Goal: Book appointment/travel/reservation

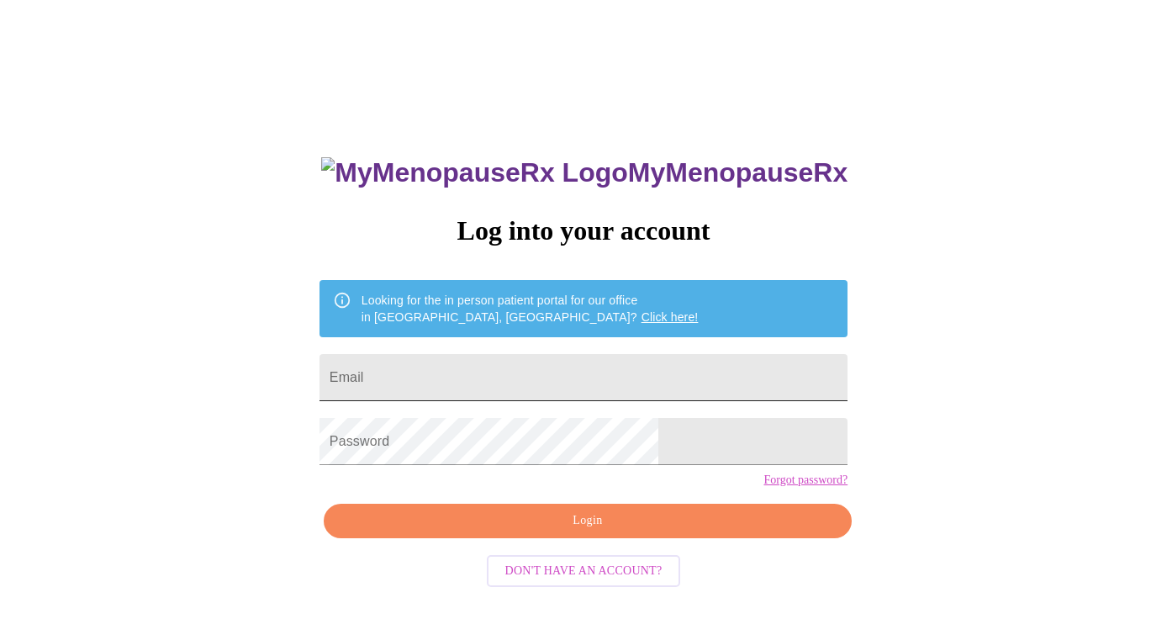
click at [499, 377] on input "Email" at bounding box center [583, 377] width 528 height 47
type input "[EMAIL_ADDRESS][DOMAIN_NAME]"
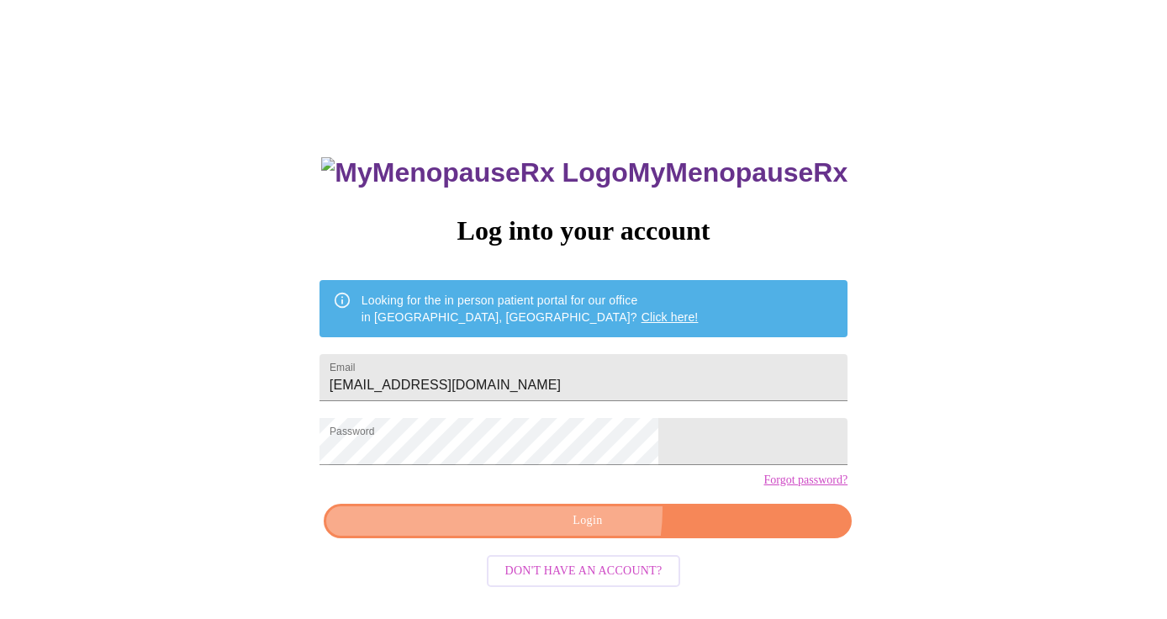
click at [561, 538] on button "Login" at bounding box center [588, 520] width 528 height 34
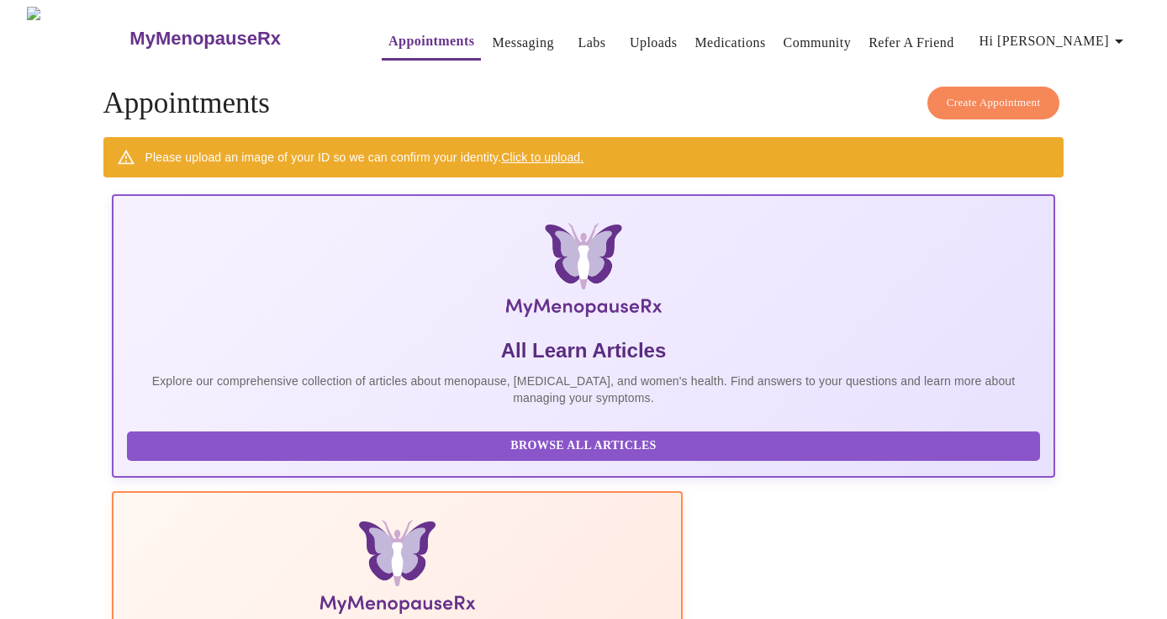
click at [977, 93] on span "Create Appointment" at bounding box center [993, 102] width 94 height 19
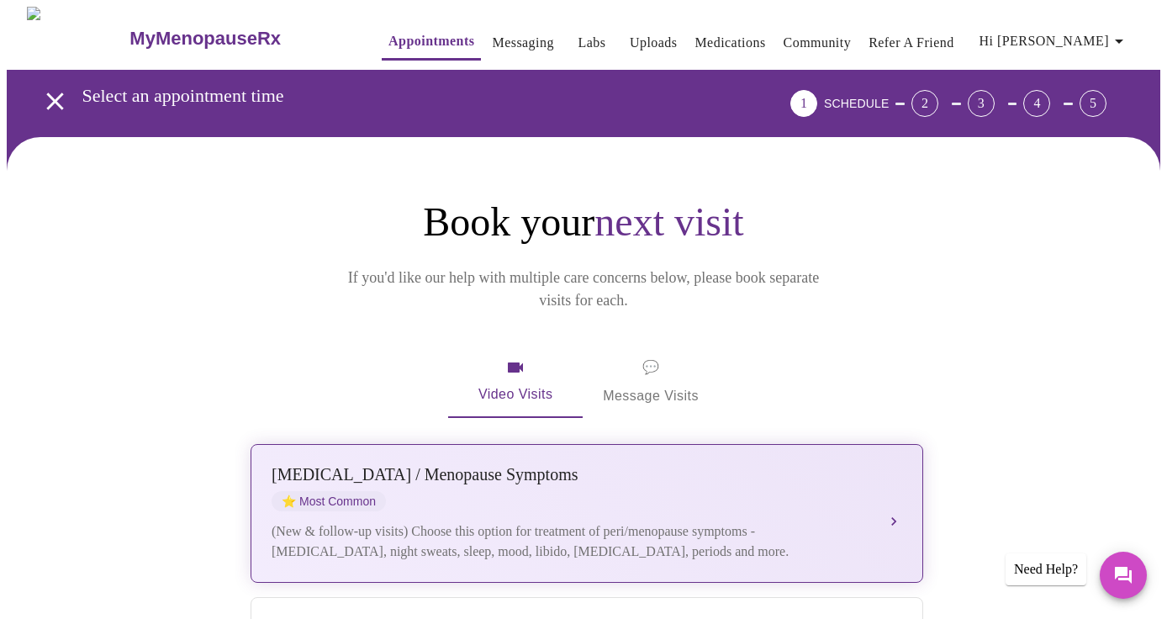
click at [381, 465] on div "[MEDICAL_DATA] / Menopause Symptoms ⭐ Most Common" at bounding box center [569, 488] width 597 height 46
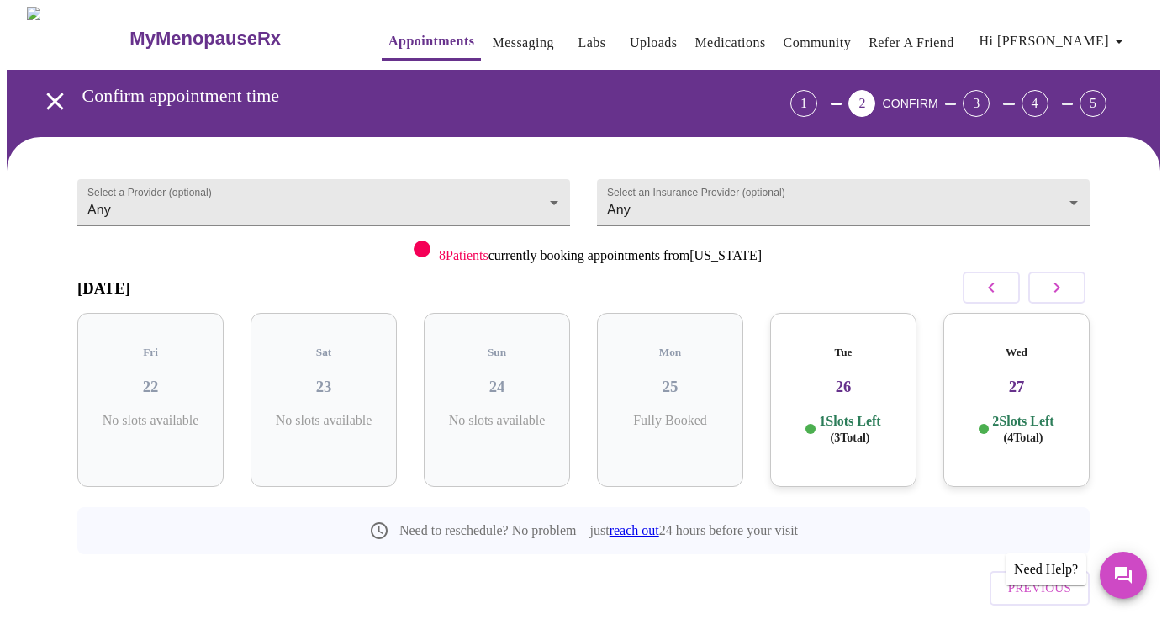
scroll to position [42, 0]
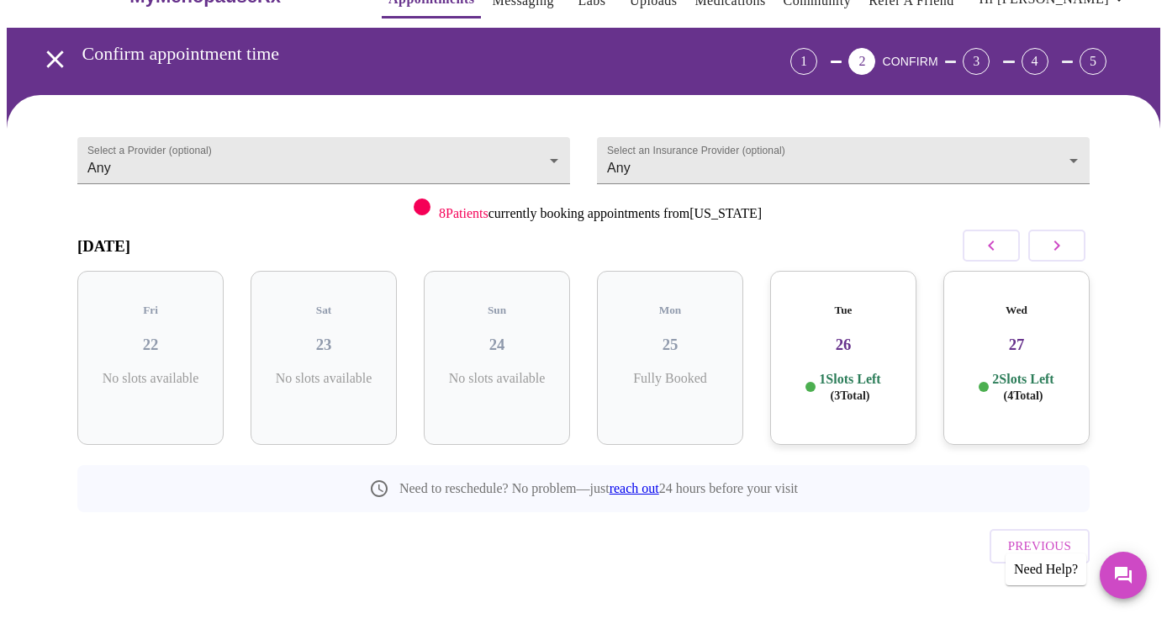
click at [844, 371] on p "1 Slots Left ( 3 Total)" at bounding box center [849, 387] width 61 height 33
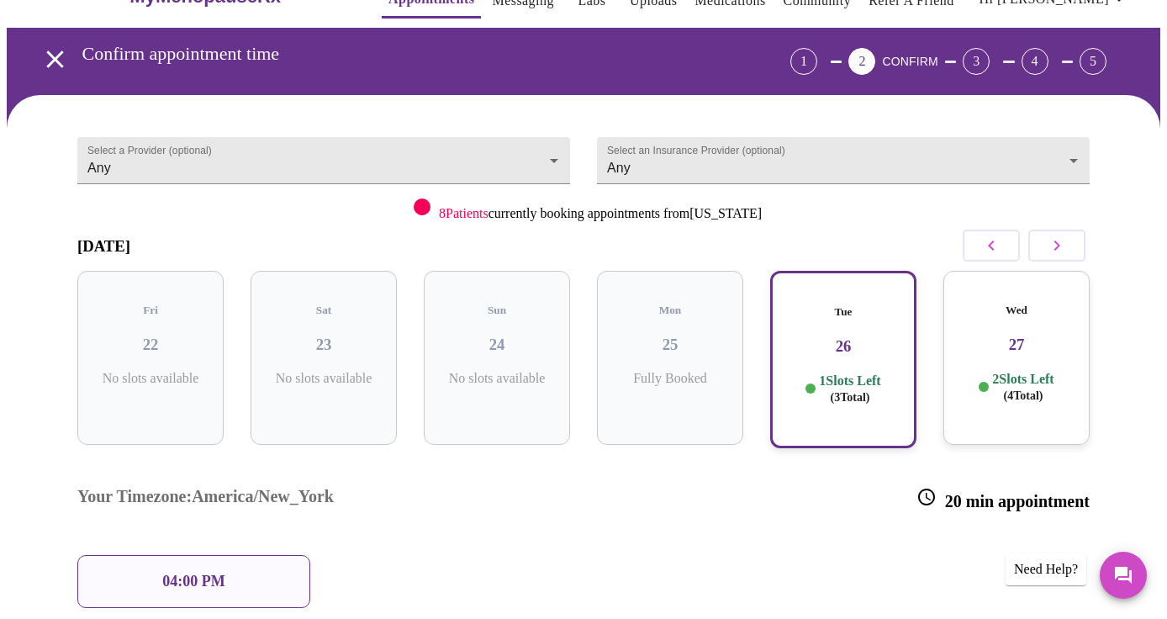
click at [1050, 335] on h3 "27" at bounding box center [1016, 344] width 119 height 18
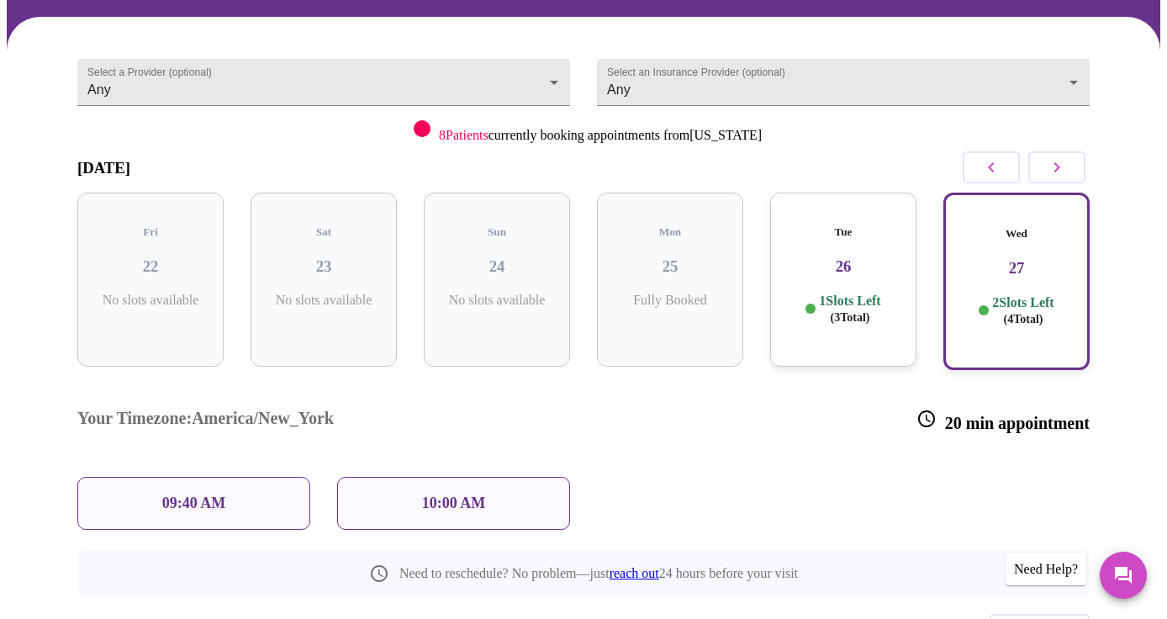
scroll to position [10, 0]
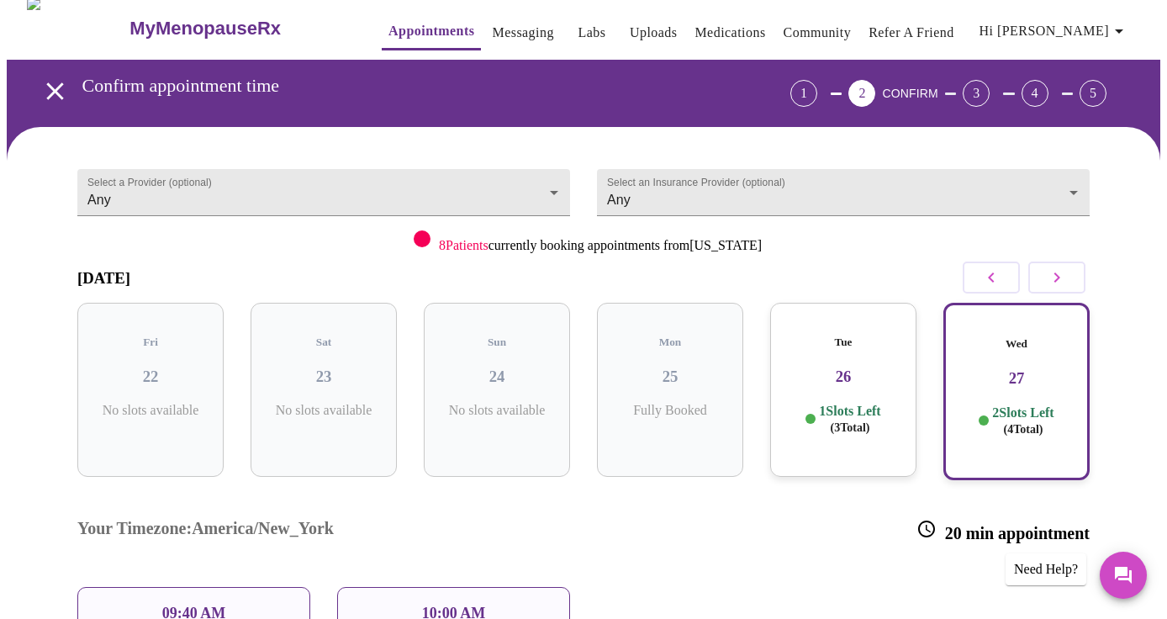
click at [1060, 281] on icon "button" at bounding box center [1057, 277] width 6 height 10
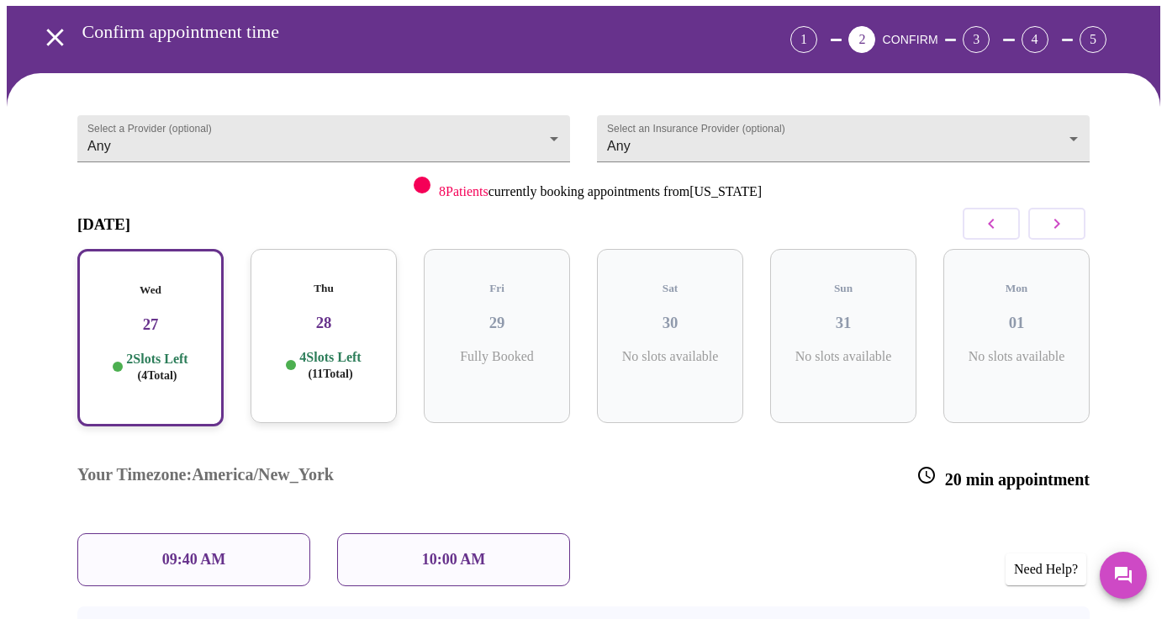
scroll to position [94, 0]
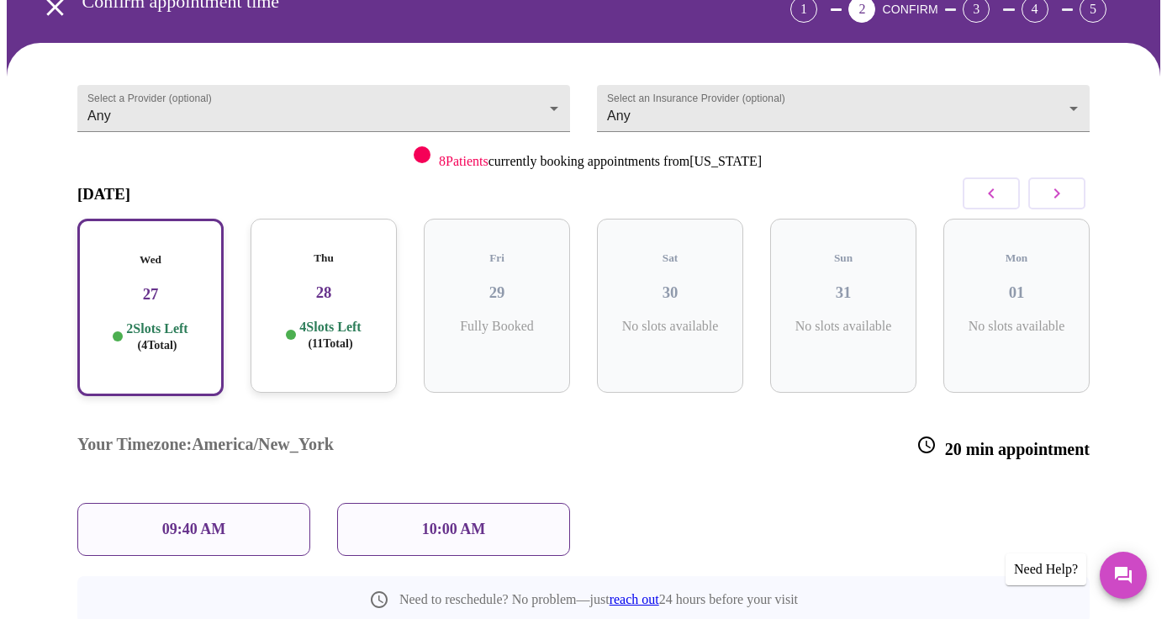
click at [170, 285] on h3 "27" at bounding box center [150, 294] width 116 height 18
click at [304, 283] on h3 "28" at bounding box center [323, 292] width 119 height 18
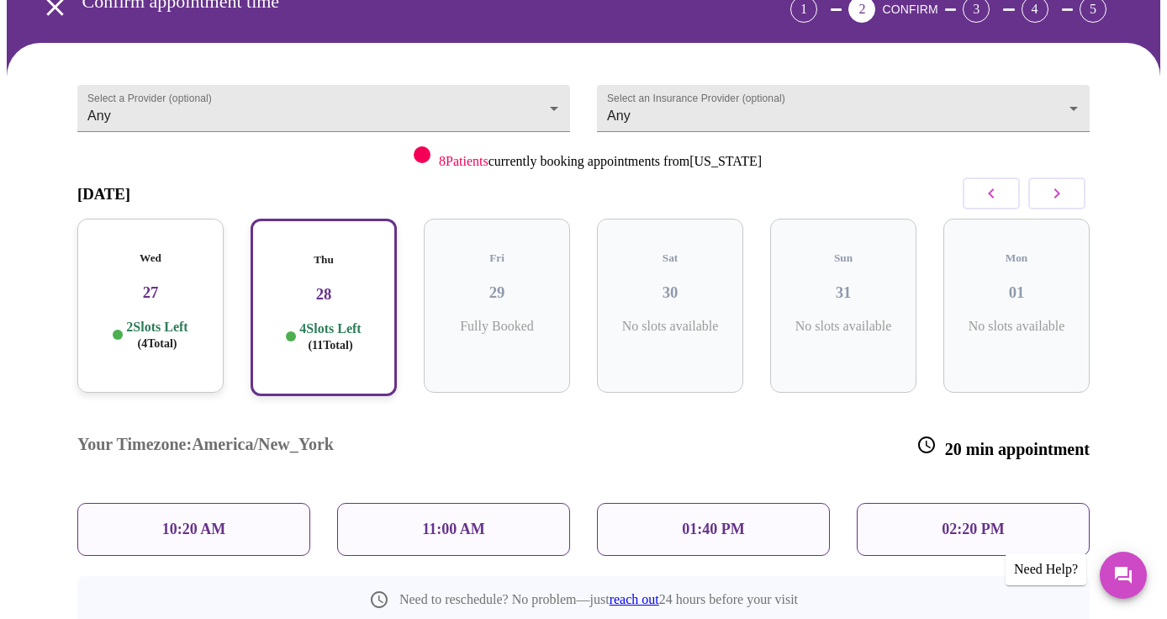
click at [1067, 202] on icon "button" at bounding box center [1056, 193] width 20 height 20
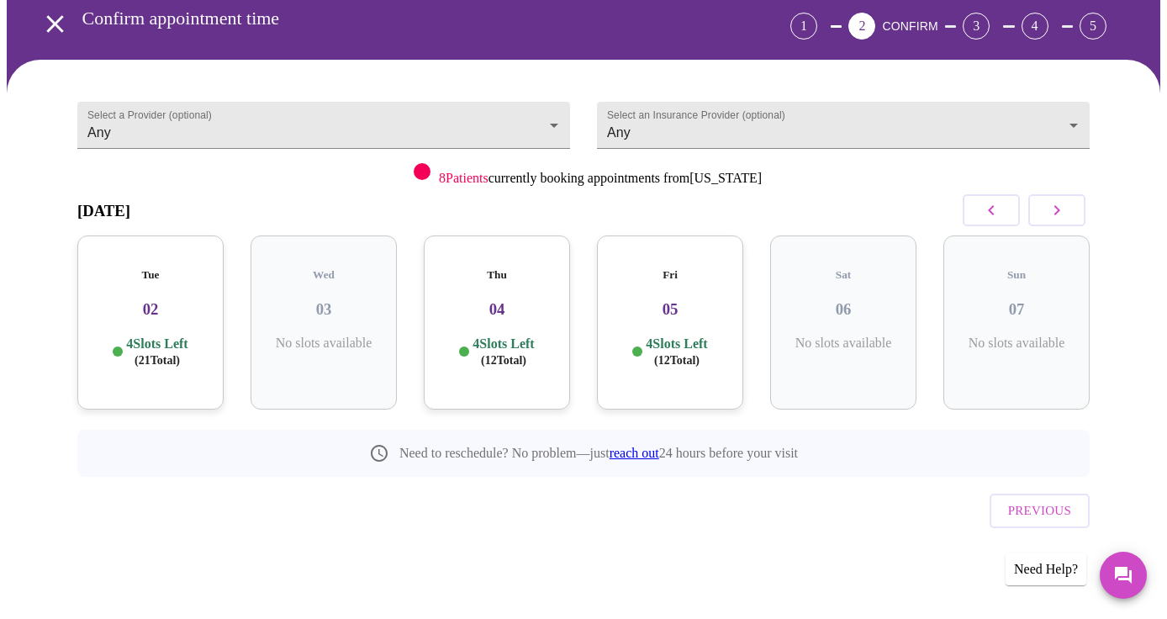
scroll to position [42, 0]
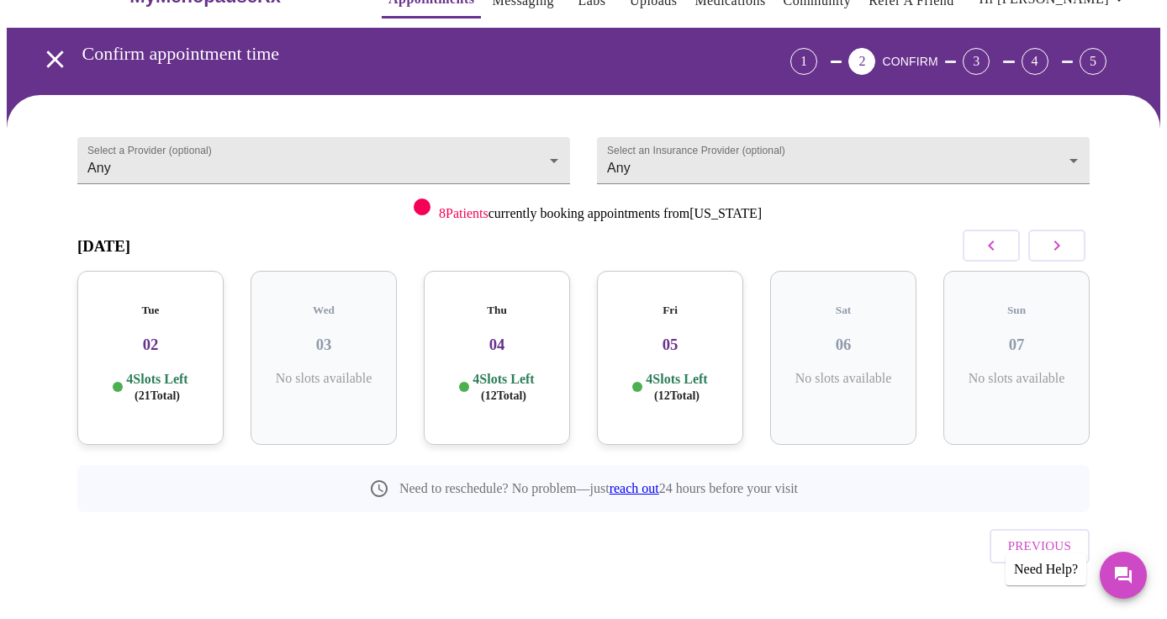
click at [164, 335] on h3 "02" at bounding box center [150, 344] width 119 height 18
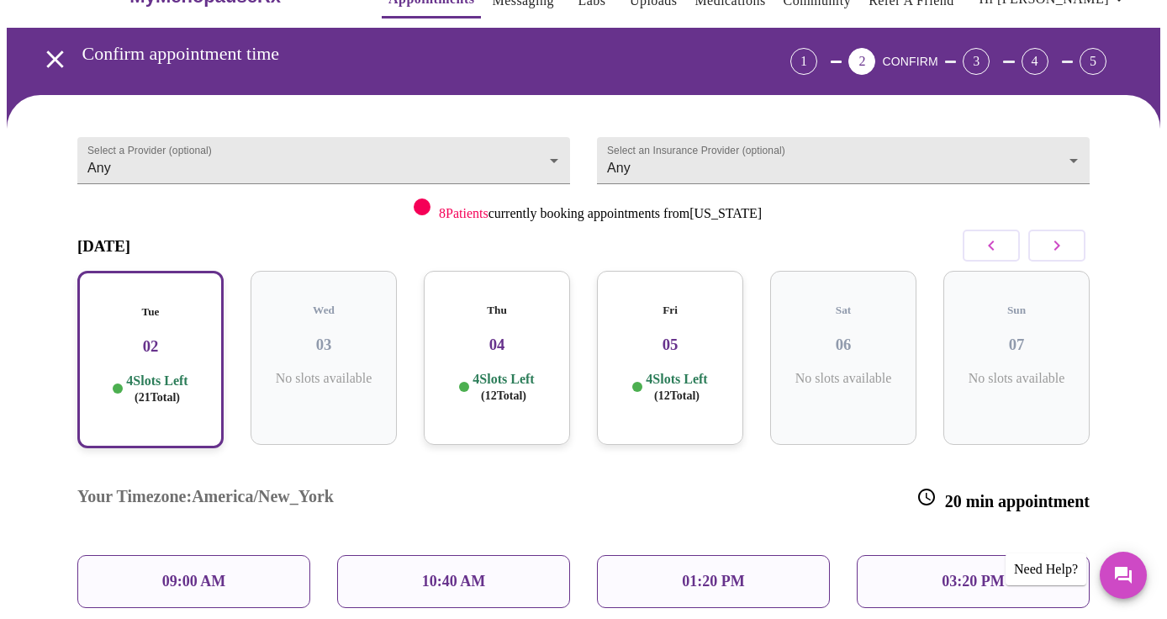
click at [498, 305] on div "Thu 04 4 Slots Left ( 12 Total)" at bounding box center [497, 358] width 146 height 174
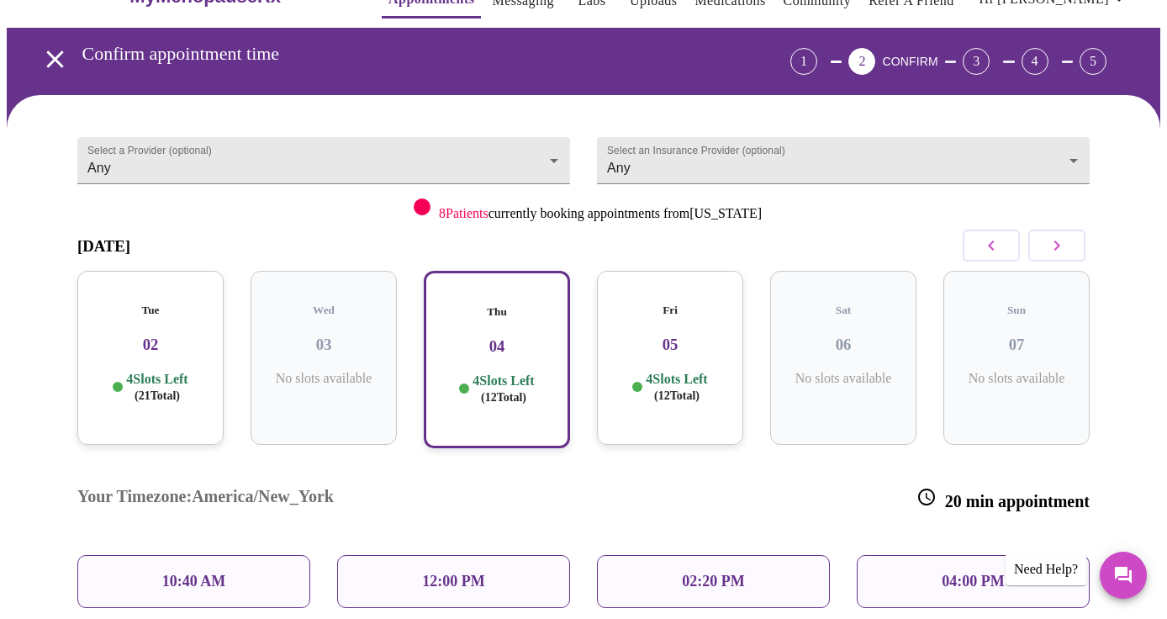
scroll to position [126, 0]
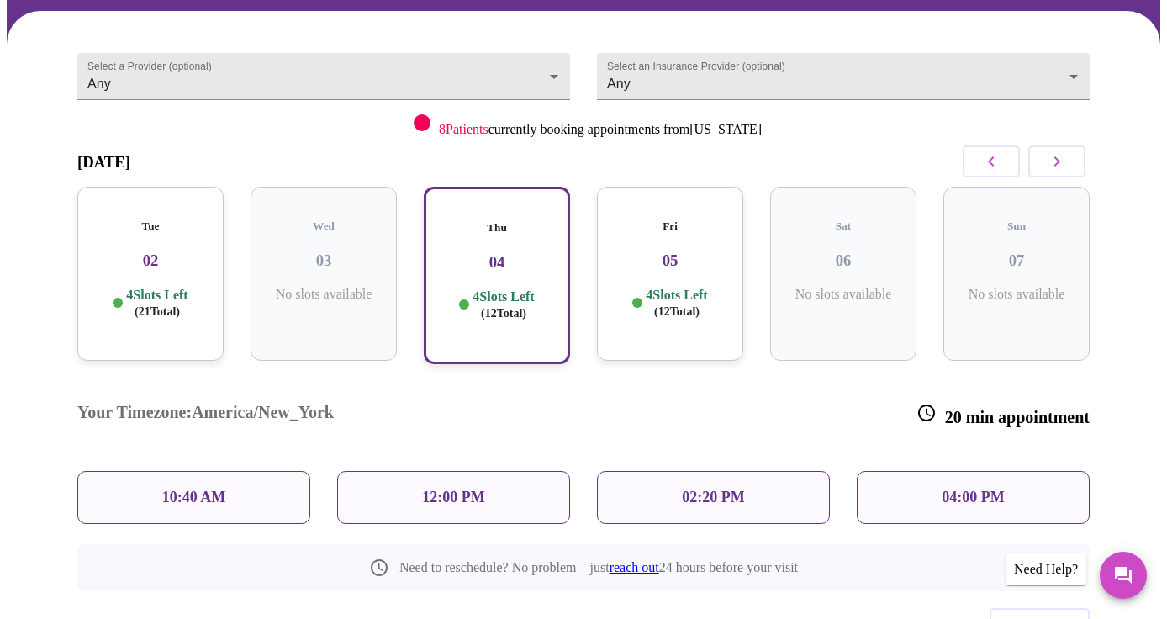
click at [650, 287] on p "4 Slots Left ( 12 Total)" at bounding box center [676, 303] width 61 height 33
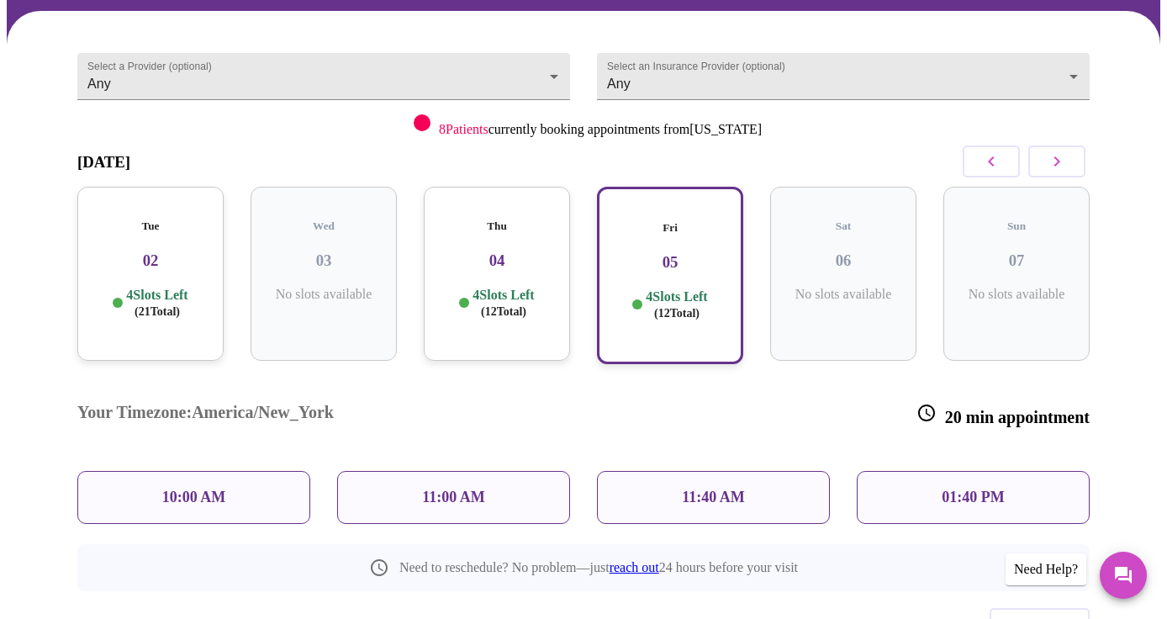
click at [1067, 161] on icon "button" at bounding box center [1056, 161] width 20 height 20
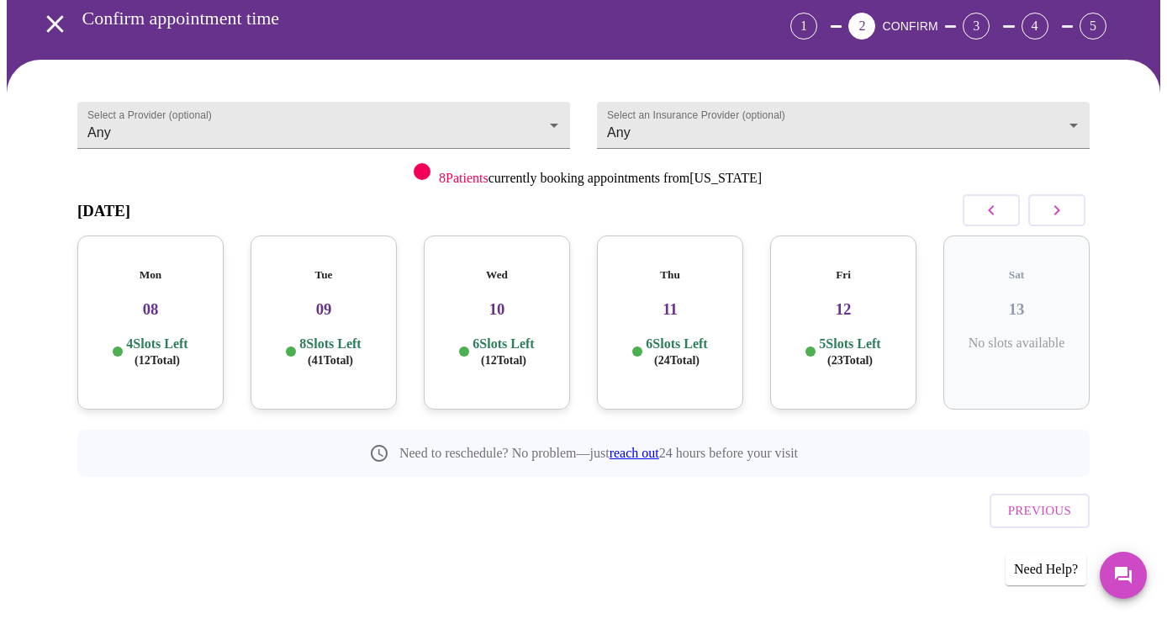
scroll to position [42, 0]
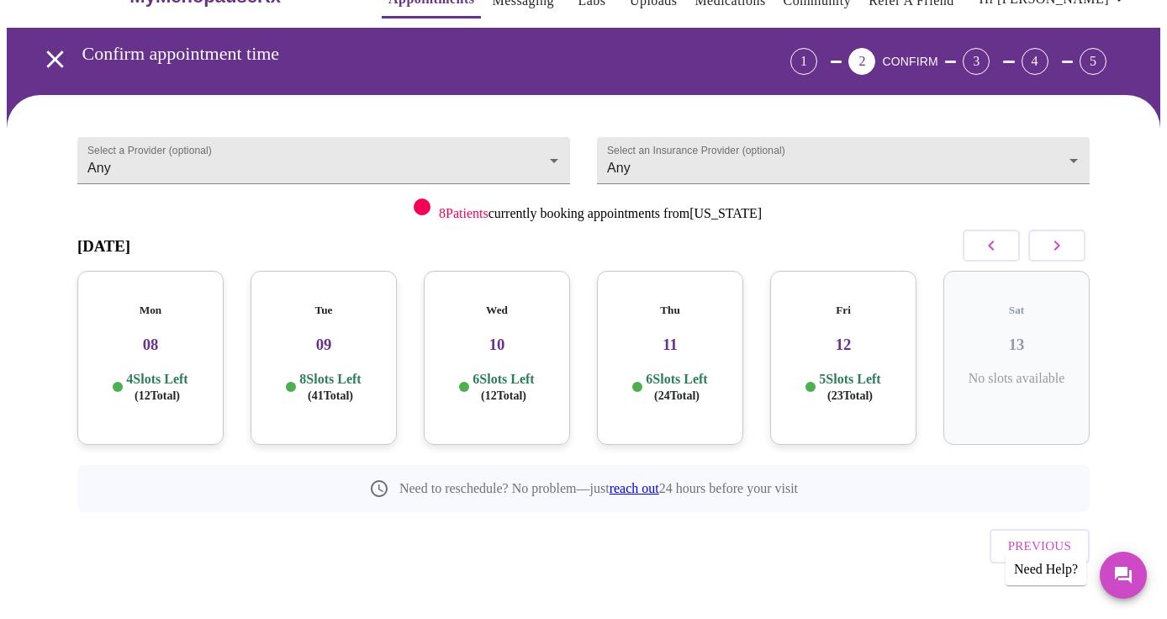
click at [137, 335] on h3 "08" at bounding box center [150, 344] width 119 height 18
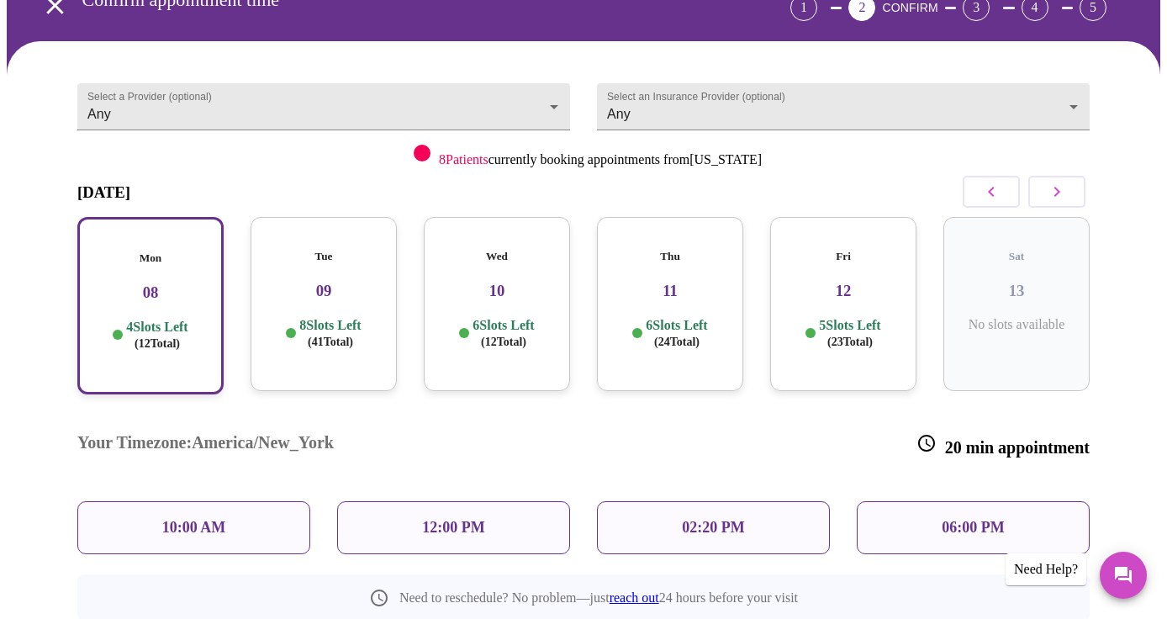
scroll to position [126, 0]
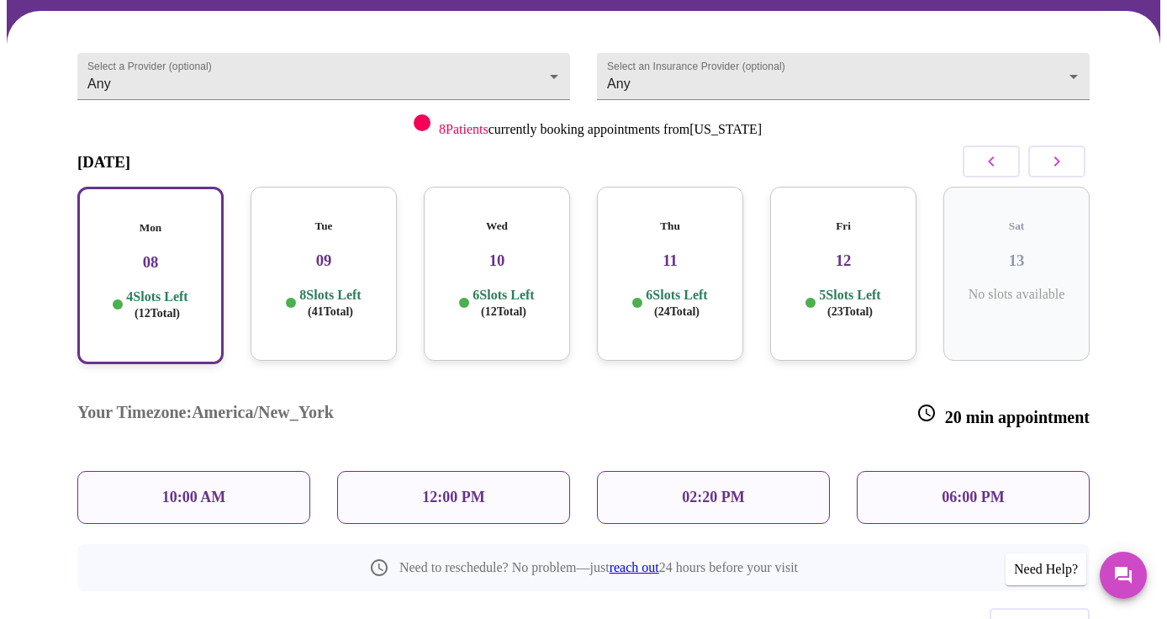
click at [326, 261] on div "Tue 09 8 Slots Left ( 41 Total)" at bounding box center [323, 274] width 146 height 174
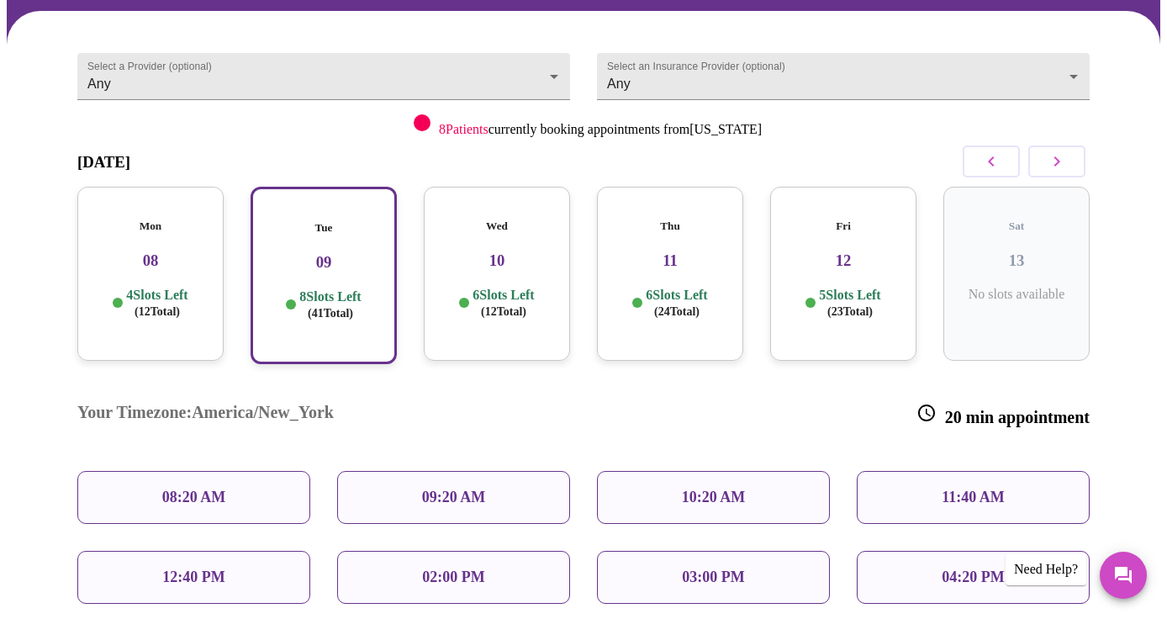
click at [494, 265] on div "Wed 10 6 Slots Left ( 12 Total)" at bounding box center [497, 274] width 146 height 174
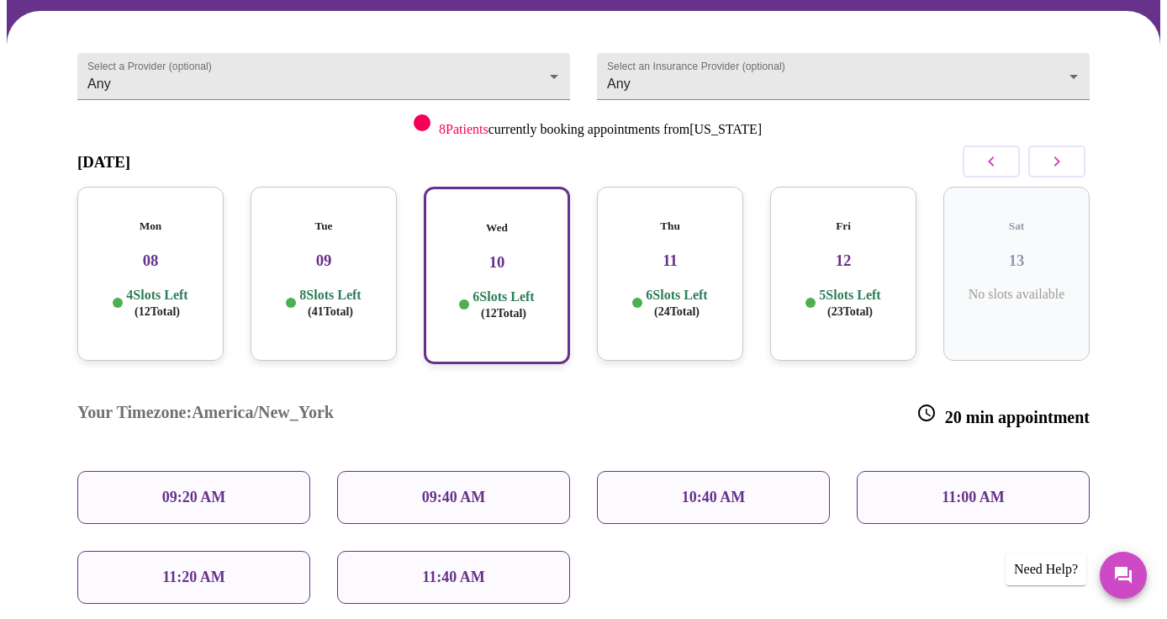
click at [996, 153] on icon "button" at bounding box center [991, 161] width 20 height 20
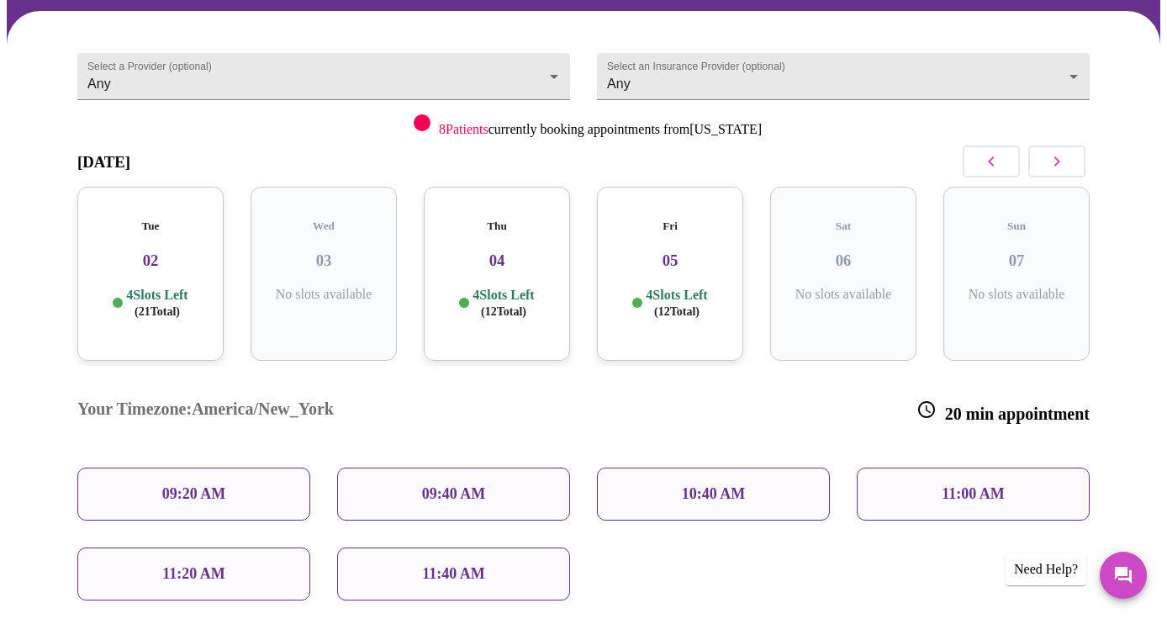
click at [862, 160] on div "[DATE]" at bounding box center [583, 162] width 1012 height 50
click at [994, 163] on icon "button" at bounding box center [991, 161] width 20 height 20
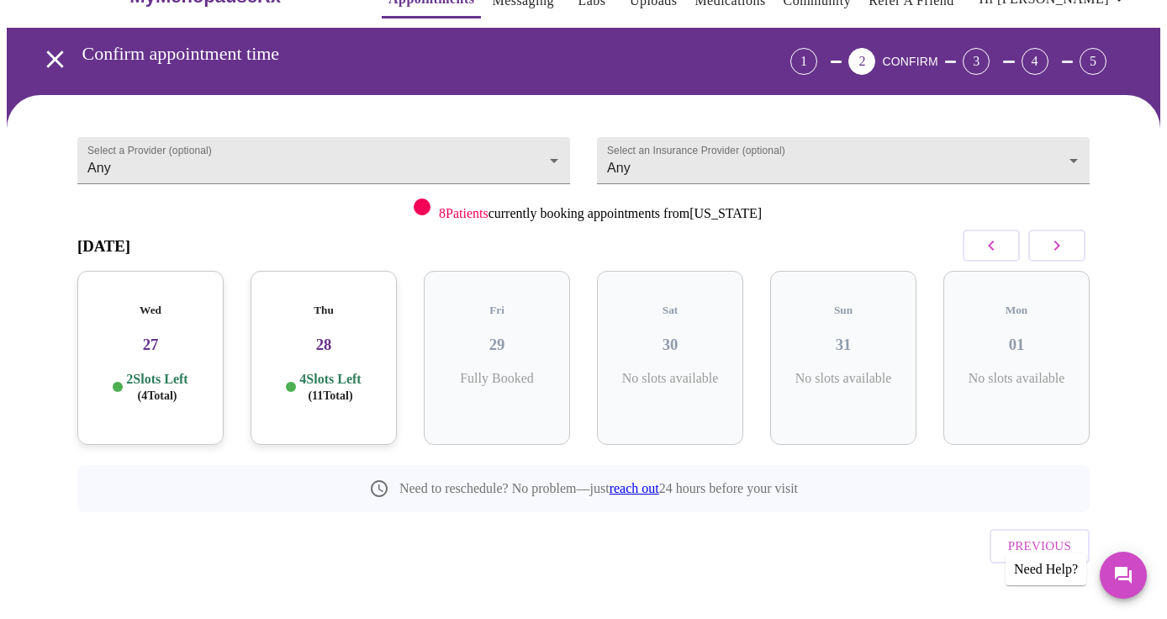
click at [152, 335] on h3 "27" at bounding box center [150, 344] width 119 height 18
